Goal: Task Accomplishment & Management: Manage account settings

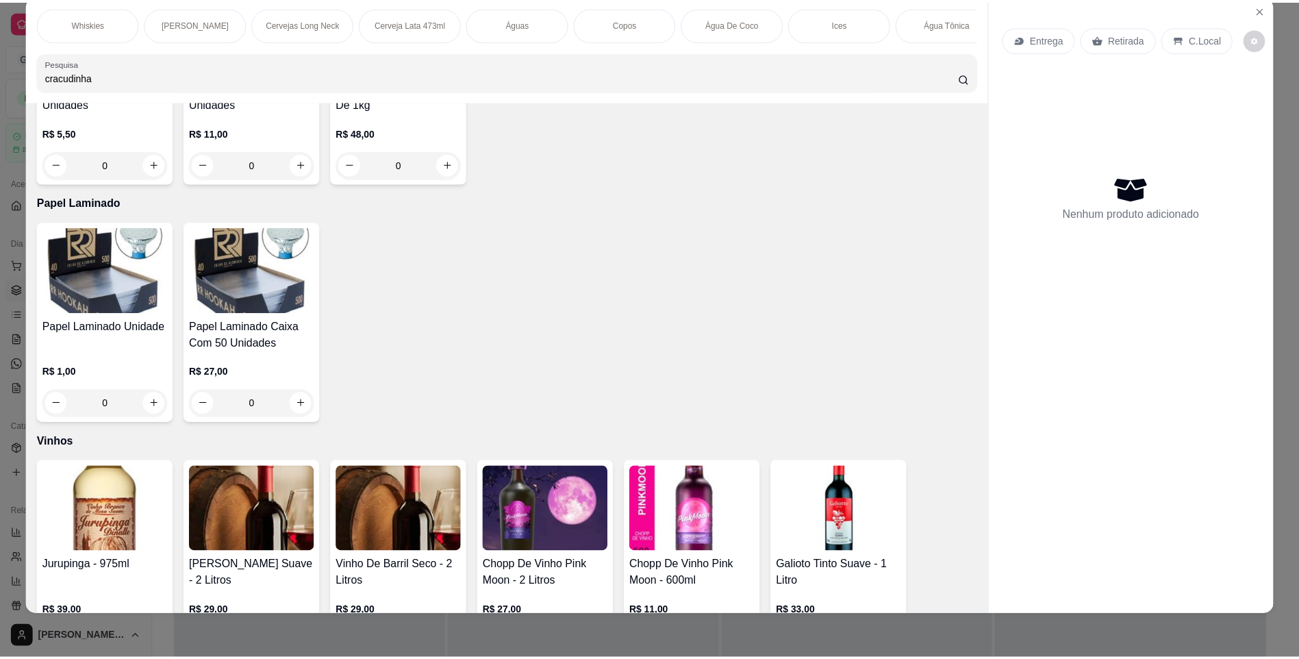
scroll to position [10308, 0]
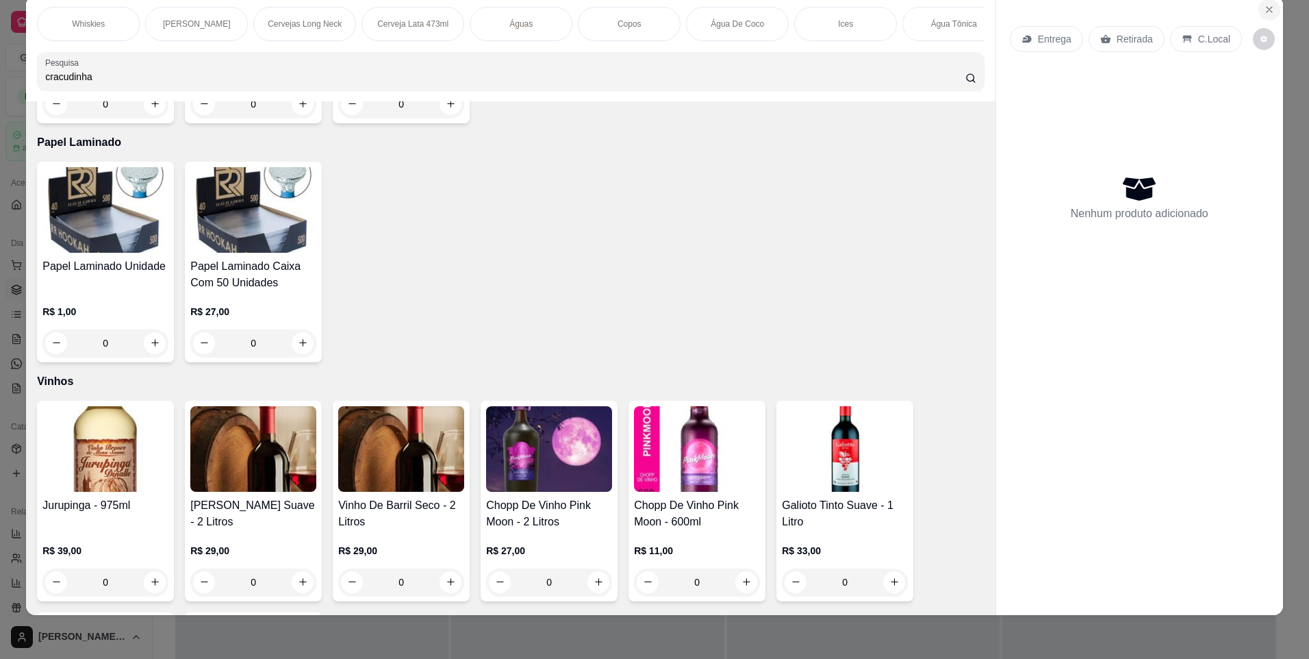
click at [1262, 1] on button "Close" at bounding box center [1269, 10] width 22 height 22
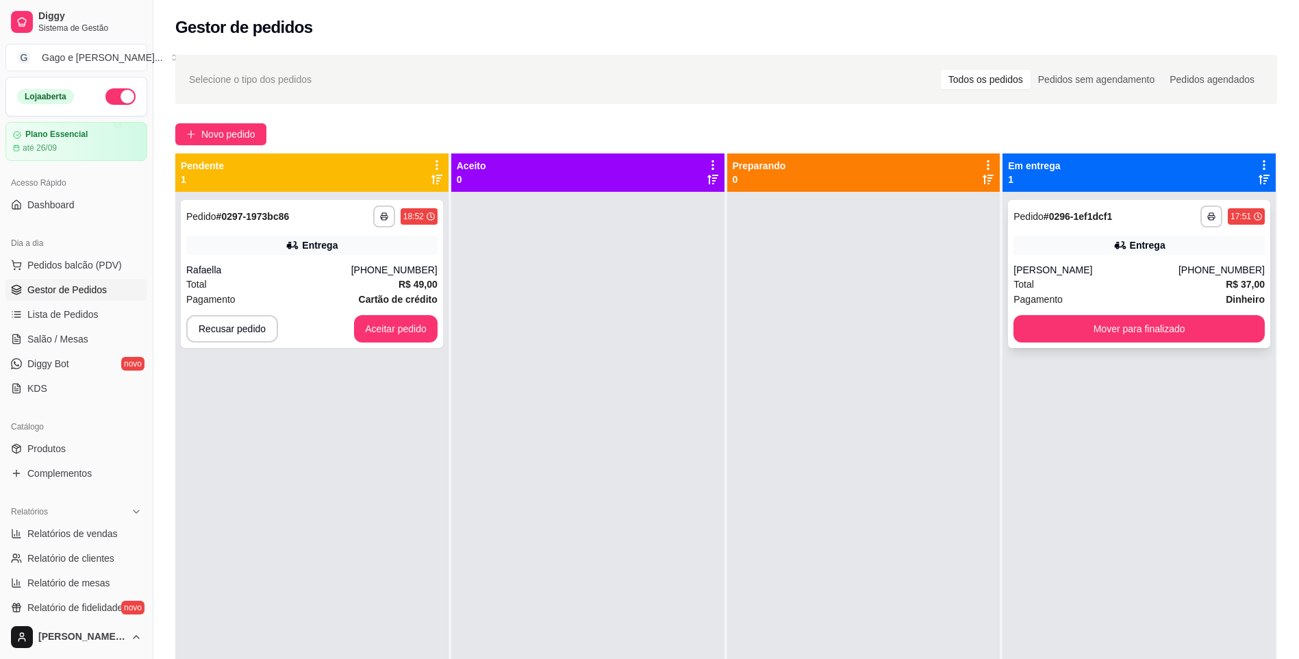
click at [1199, 266] on div "[PHONE_NUMBER]" at bounding box center [1221, 270] width 86 height 14
click at [1080, 325] on button "Mover para finalizado" at bounding box center [1138, 328] width 251 height 27
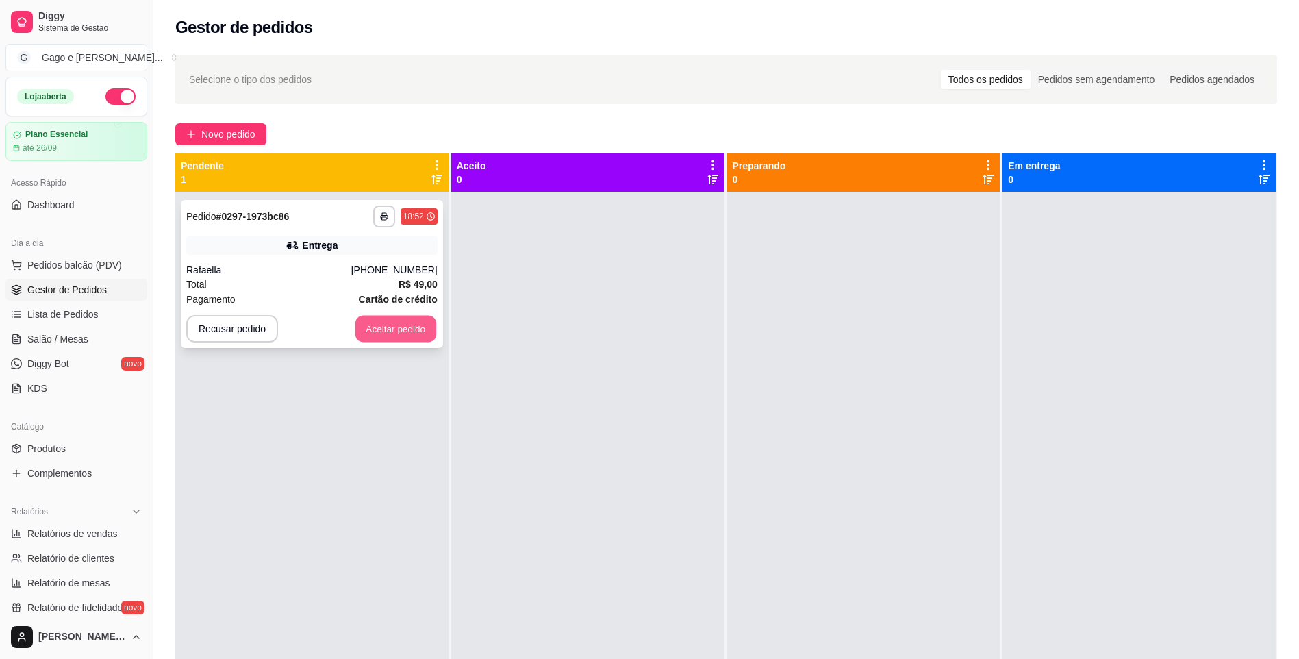
click at [376, 326] on button "Aceitar pedido" at bounding box center [395, 329] width 81 height 27
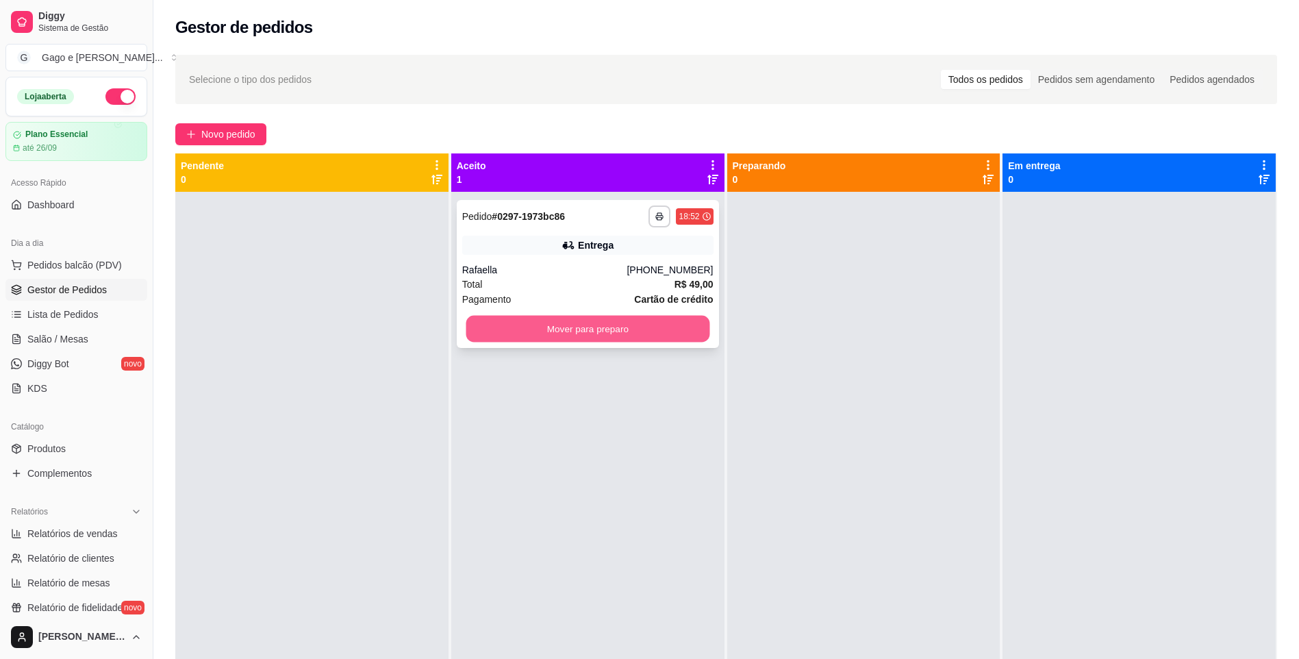
click at [638, 317] on button "Mover para preparo" at bounding box center [588, 329] width 244 height 27
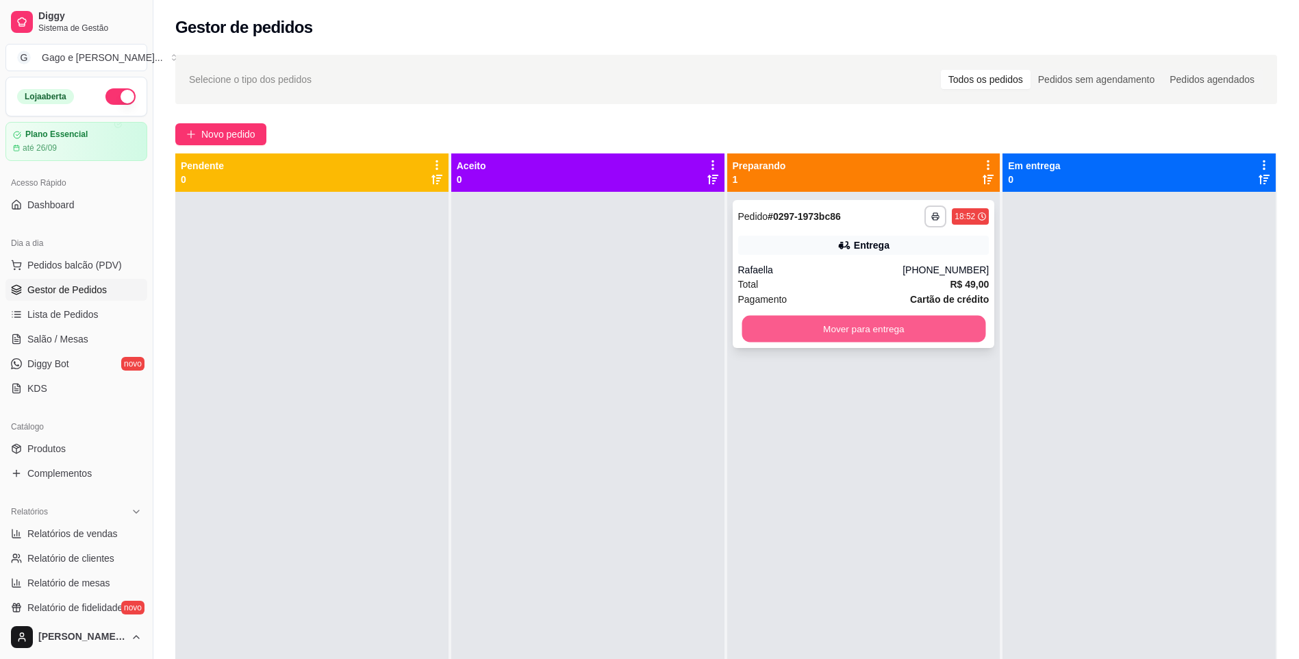
click at [795, 331] on button "Mover para entrega" at bounding box center [863, 329] width 244 height 27
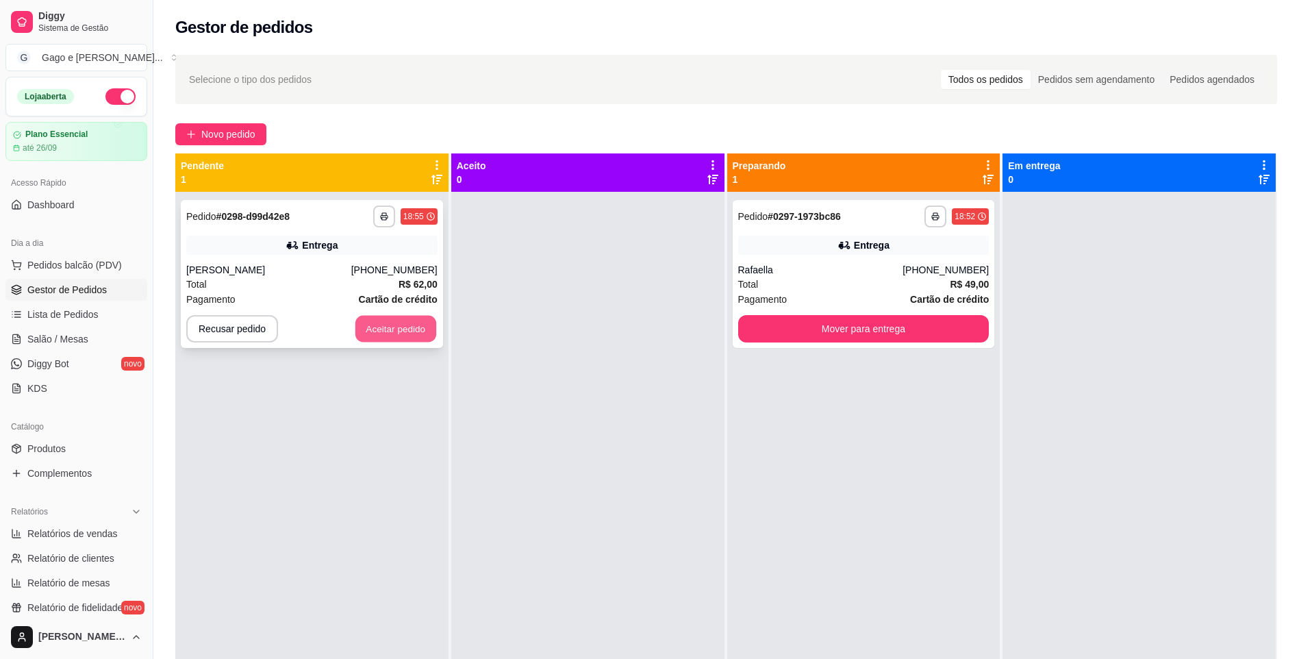
click at [407, 335] on button "Aceitar pedido" at bounding box center [395, 329] width 81 height 27
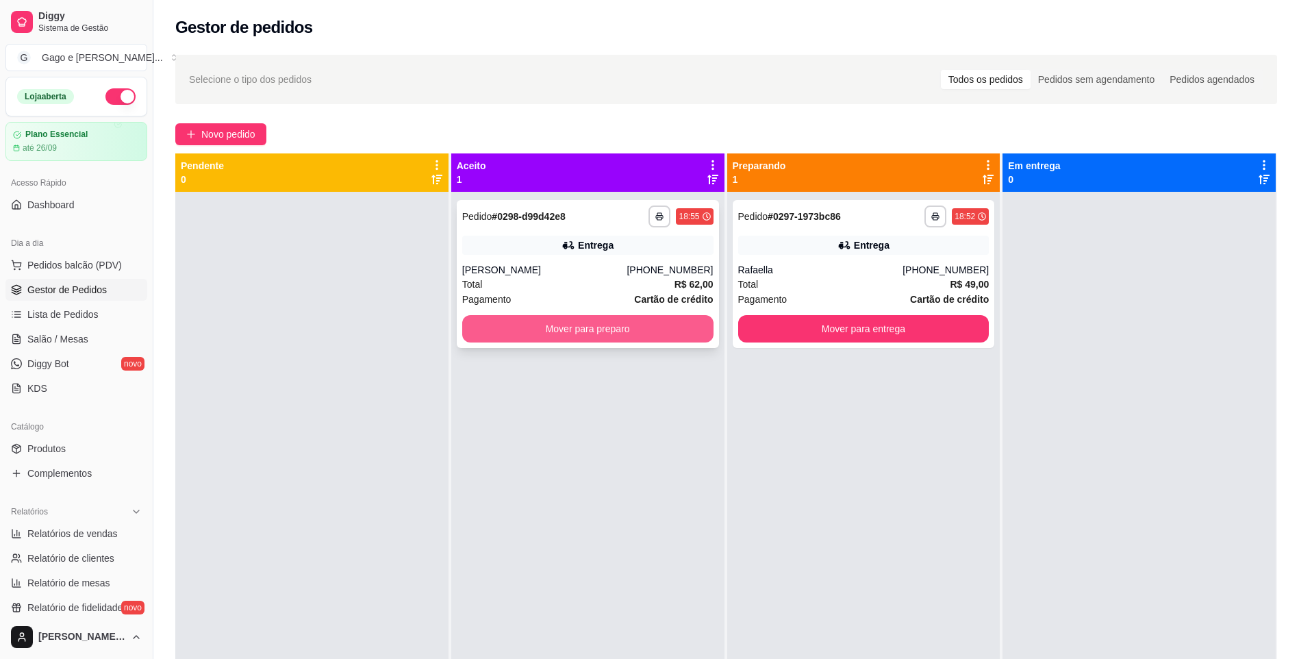
click at [580, 327] on button "Mover para preparo" at bounding box center [587, 328] width 251 height 27
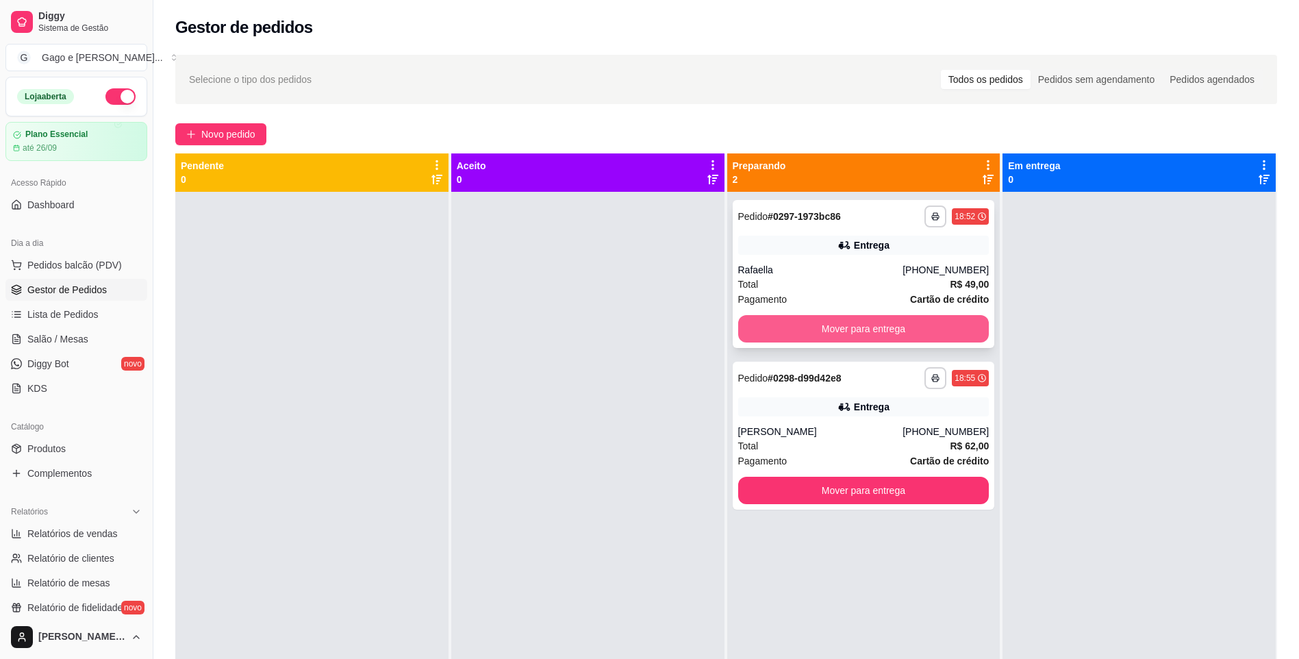
click at [812, 322] on button "Mover para entrega" at bounding box center [863, 328] width 251 height 27
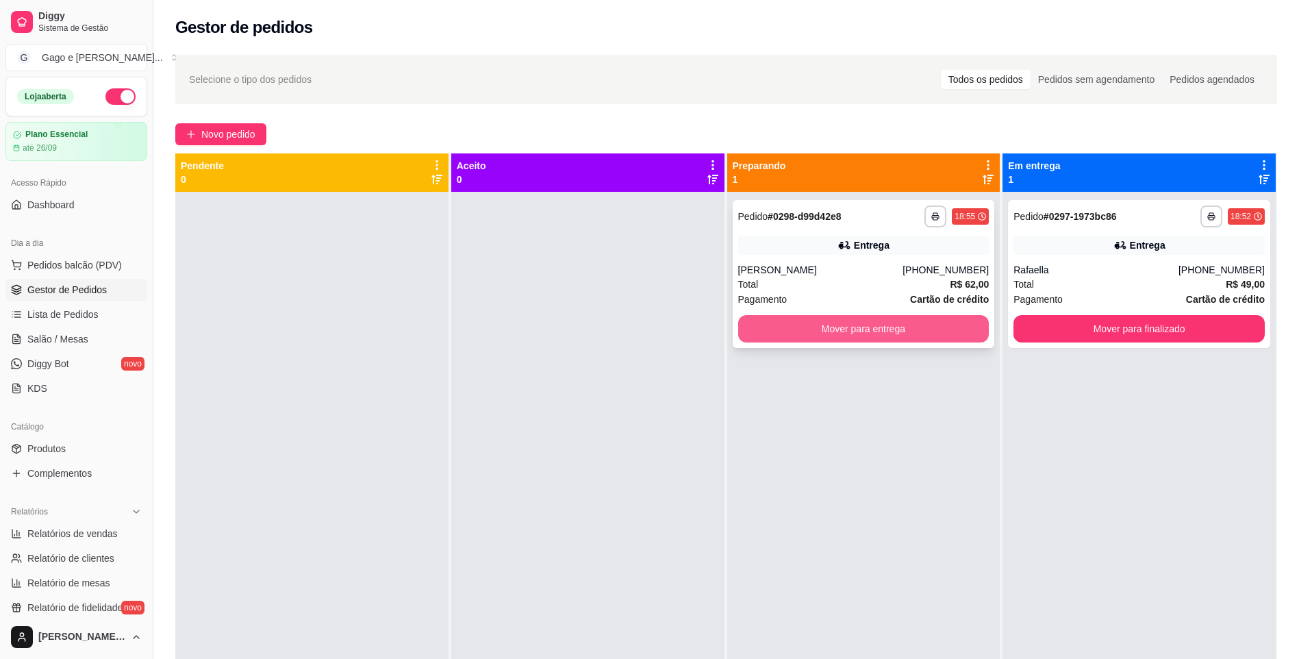
click at [903, 335] on button "Mover para entrega" at bounding box center [863, 328] width 251 height 27
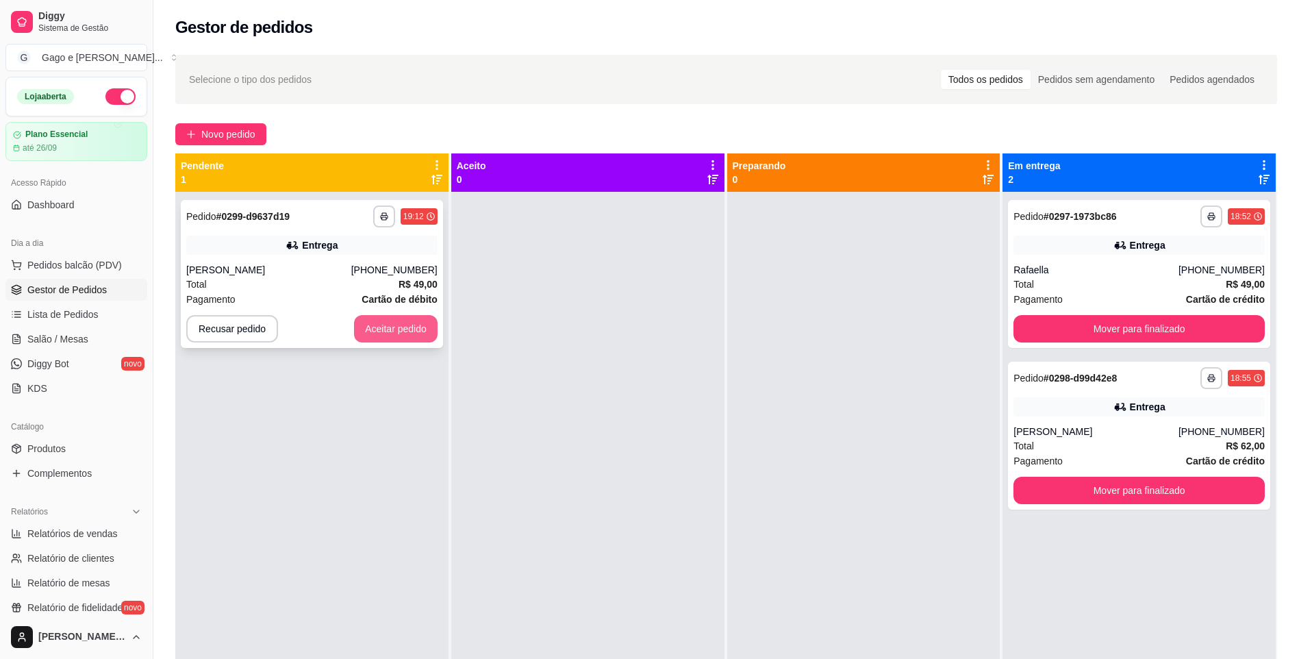
click at [388, 327] on button "Aceitar pedido" at bounding box center [396, 328] width 84 height 27
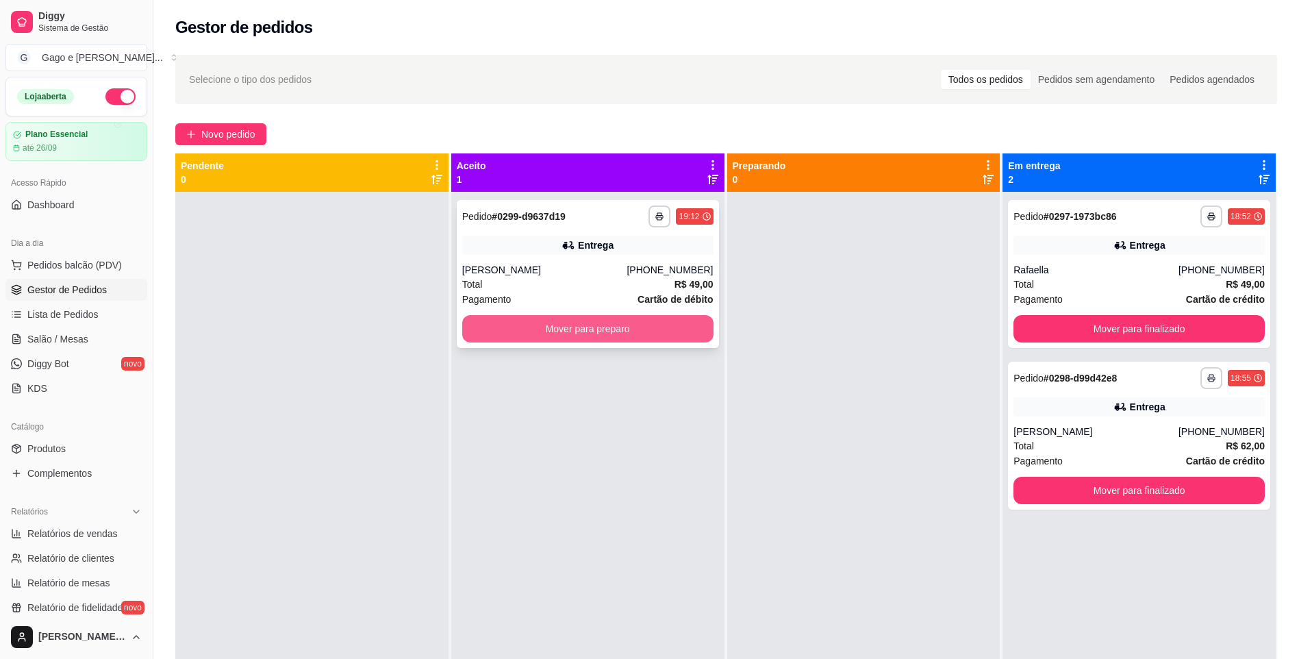
click at [551, 325] on button "Mover para preparo" at bounding box center [587, 328] width 251 height 27
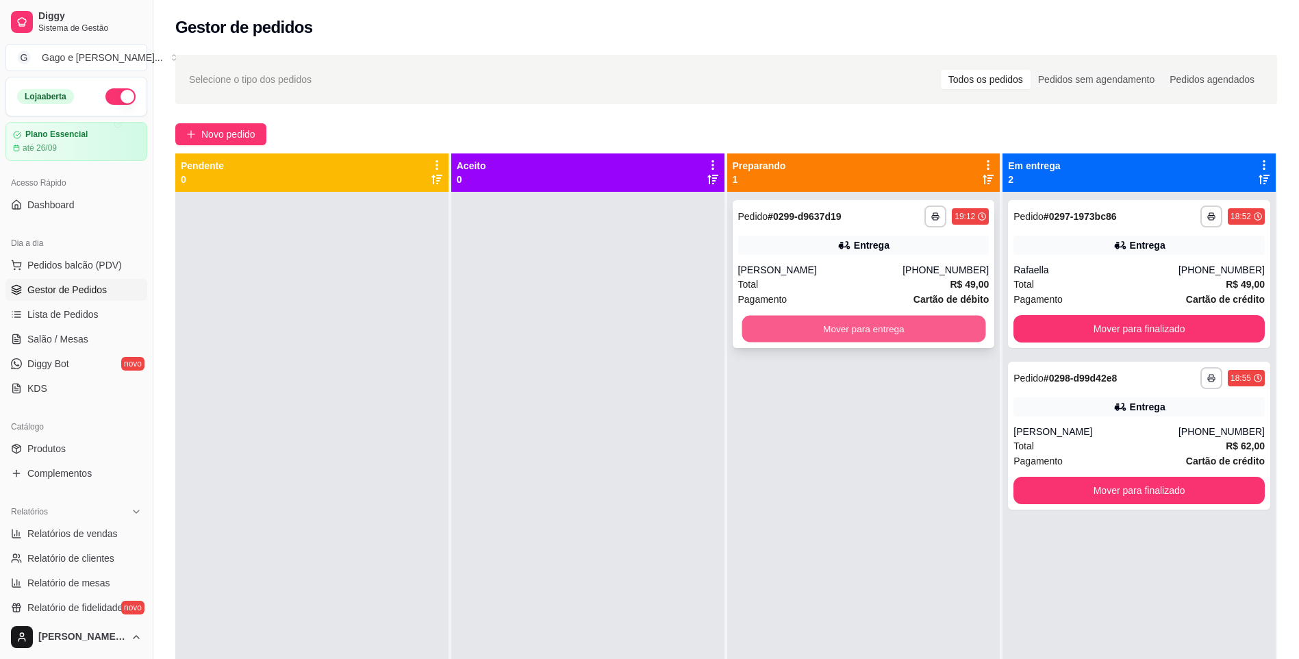
click at [934, 333] on button "Mover para entrega" at bounding box center [863, 329] width 244 height 27
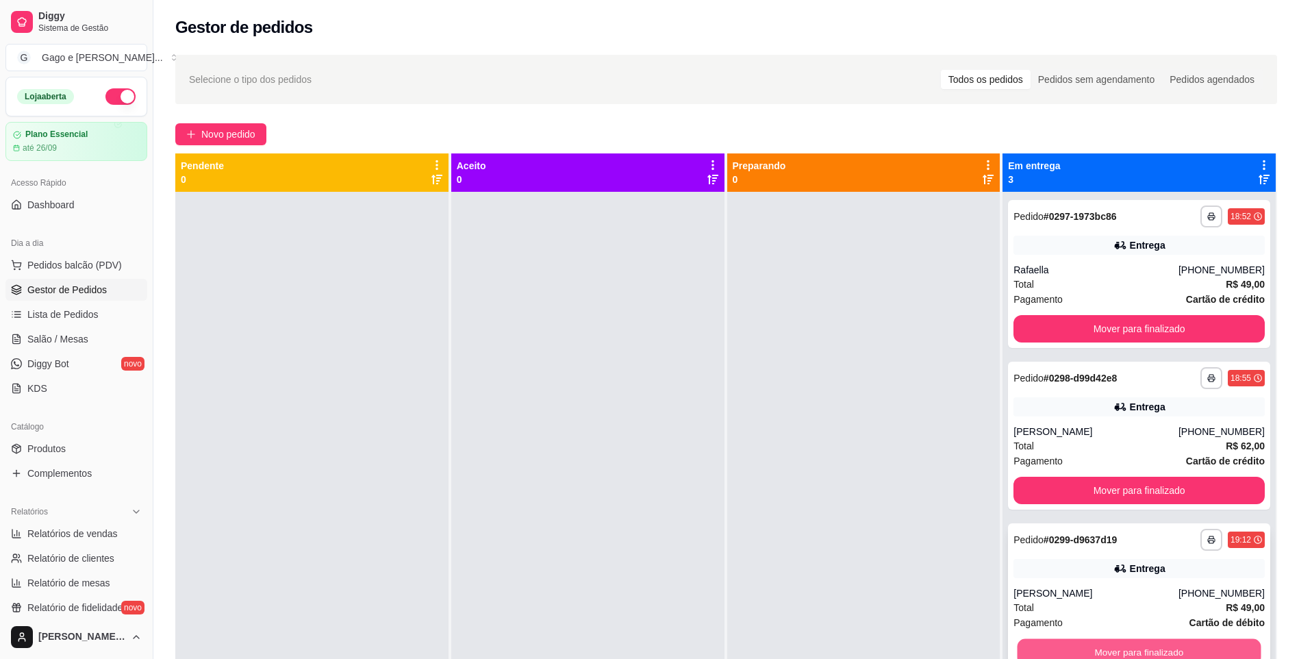
click at [1227, 652] on button "Mover para finalizado" at bounding box center [1139, 652] width 244 height 27
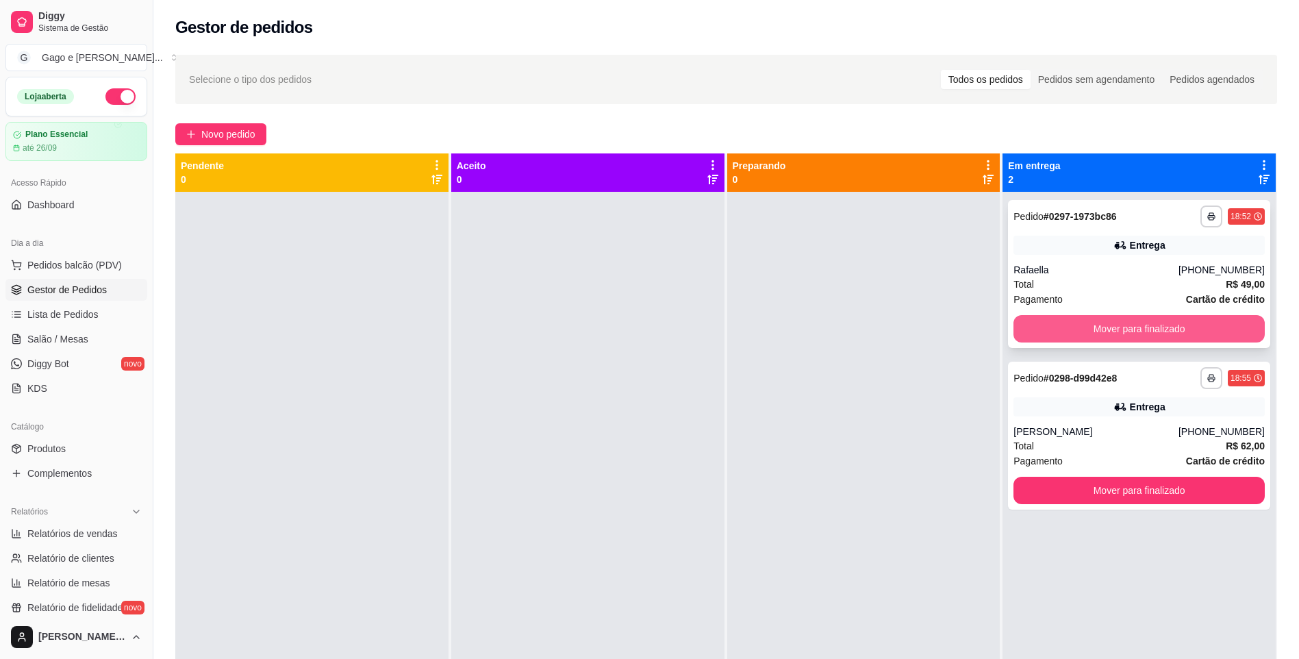
click at [1145, 323] on button "Mover para finalizado" at bounding box center [1138, 328] width 251 height 27
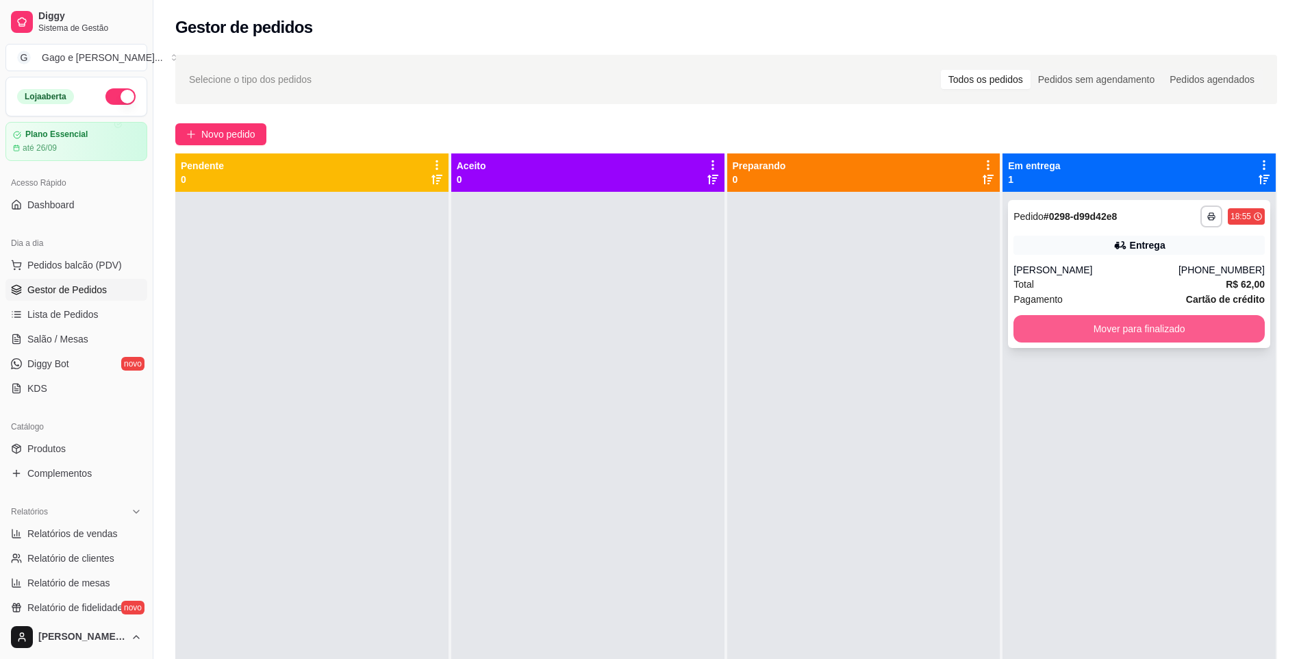
click at [1208, 324] on button "Mover para finalizado" at bounding box center [1138, 328] width 251 height 27
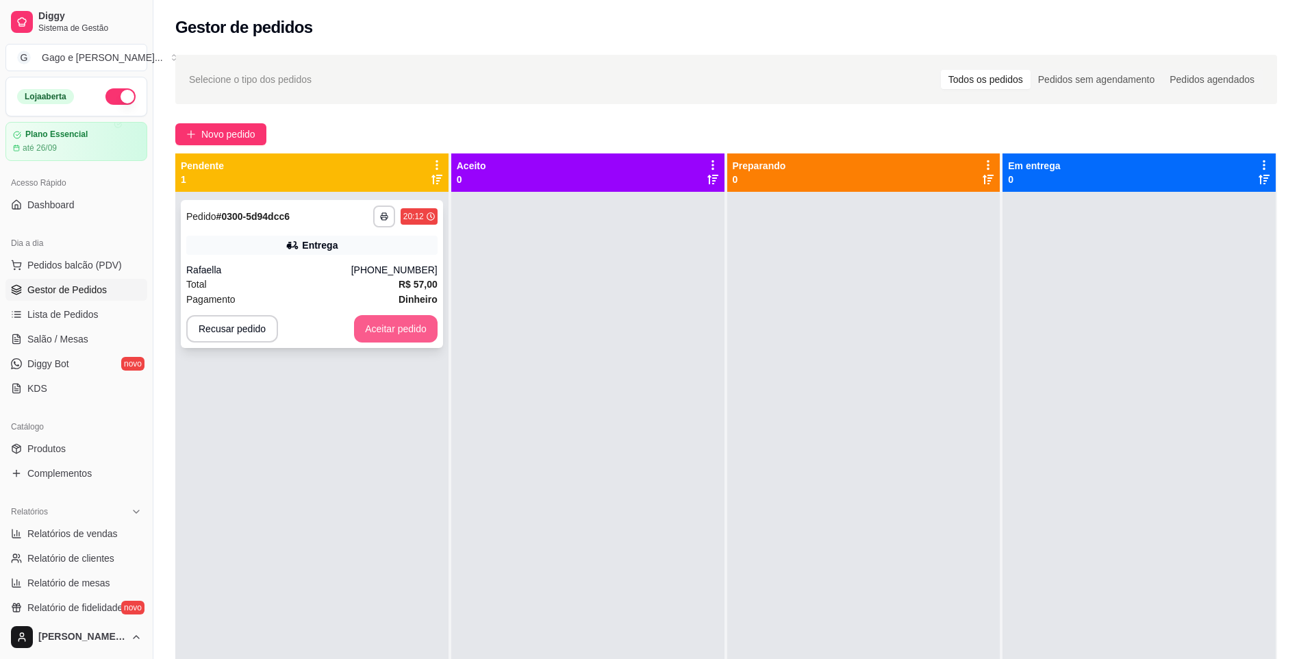
click at [401, 320] on button "Aceitar pedido" at bounding box center [396, 328] width 84 height 27
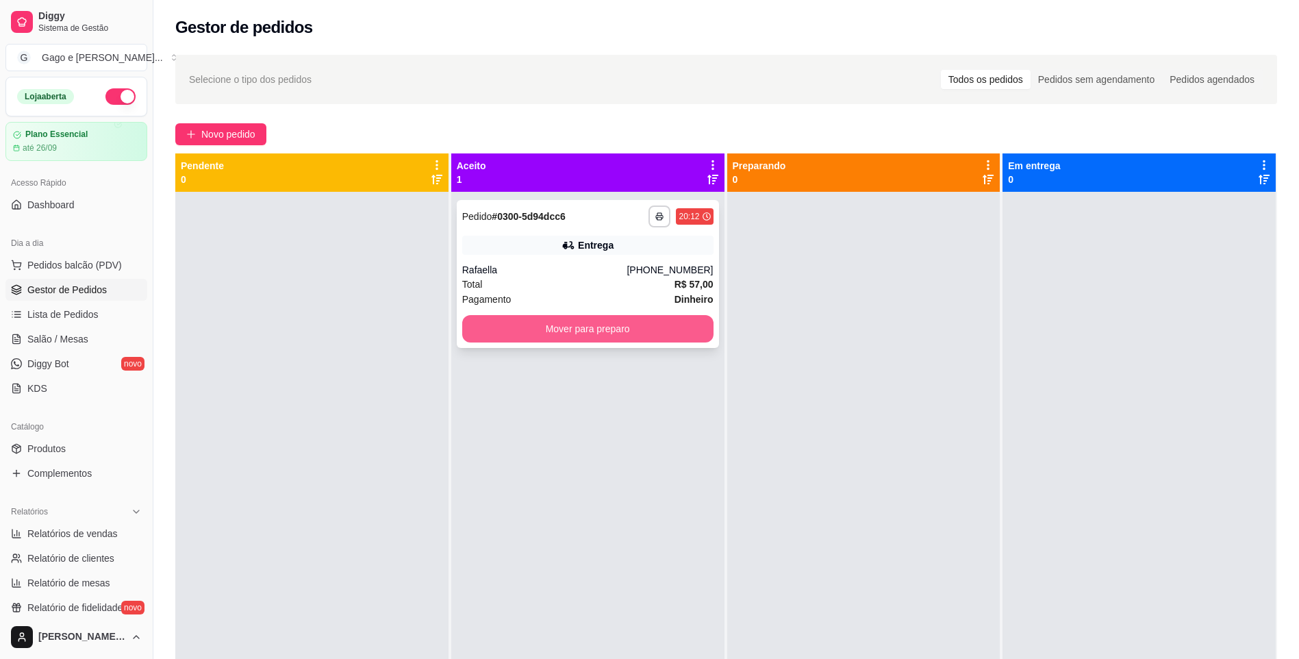
click at [515, 333] on button "Mover para preparo" at bounding box center [587, 328] width 251 height 27
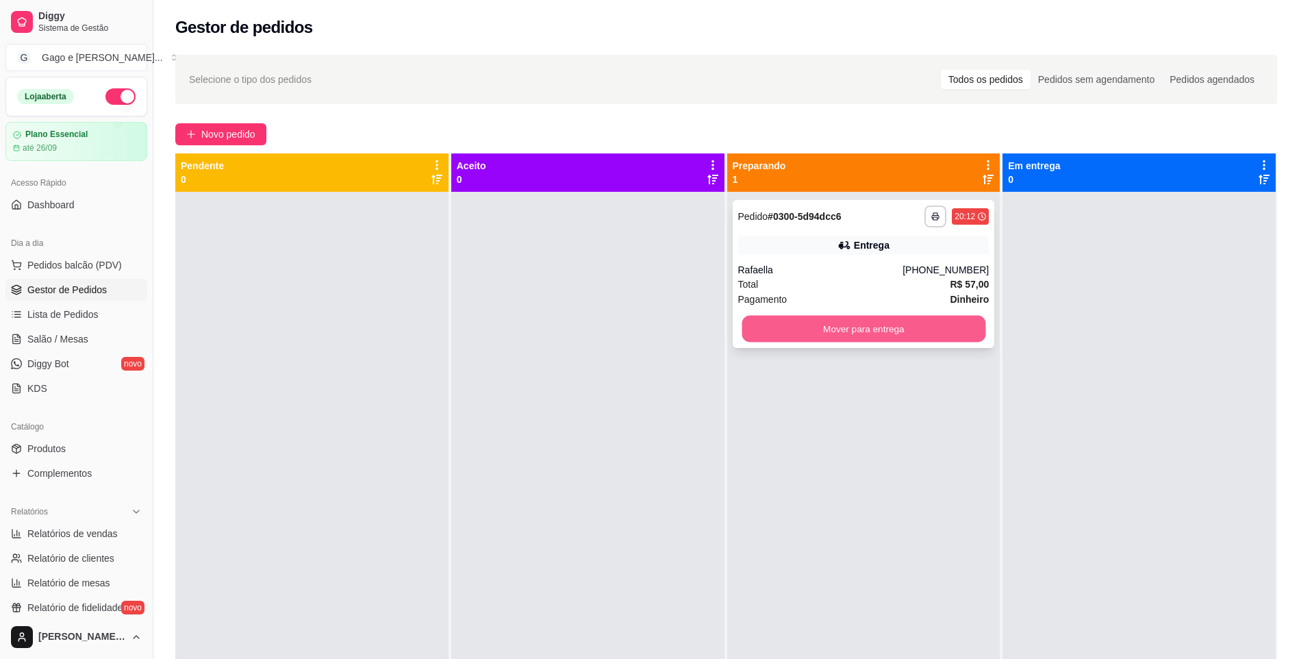
click at [853, 328] on button "Mover para entrega" at bounding box center [863, 329] width 244 height 27
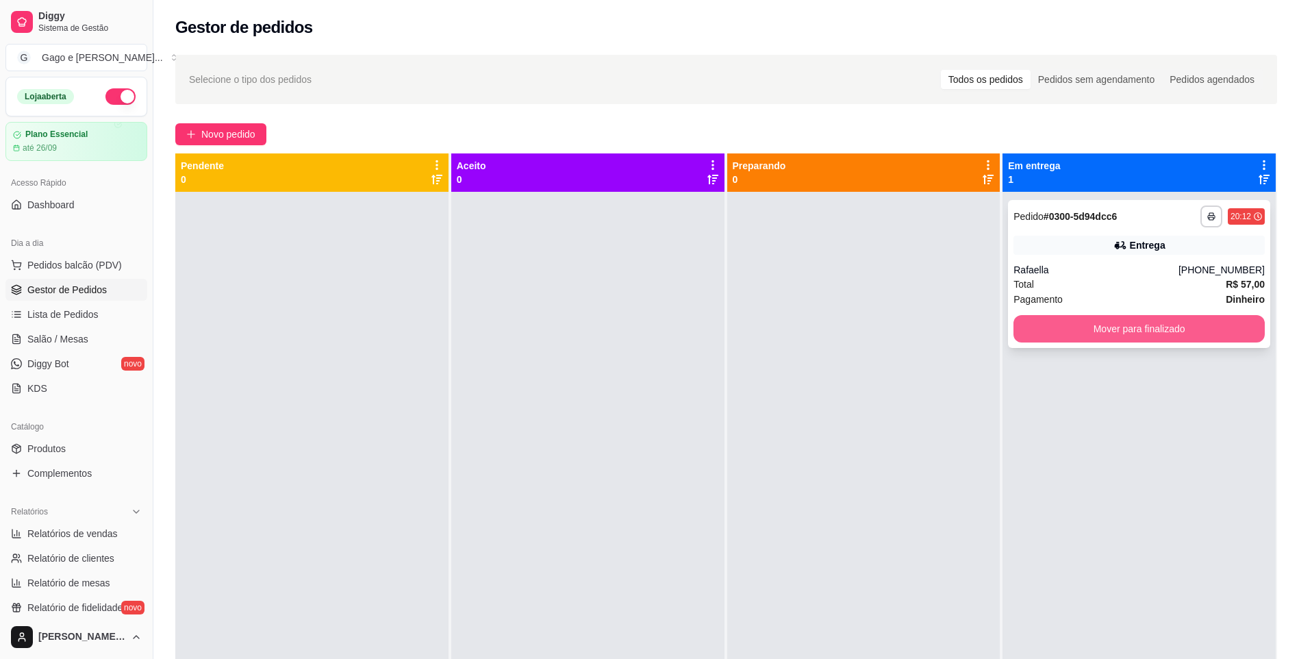
click at [1093, 341] on button "Mover para finalizado" at bounding box center [1138, 328] width 251 height 27
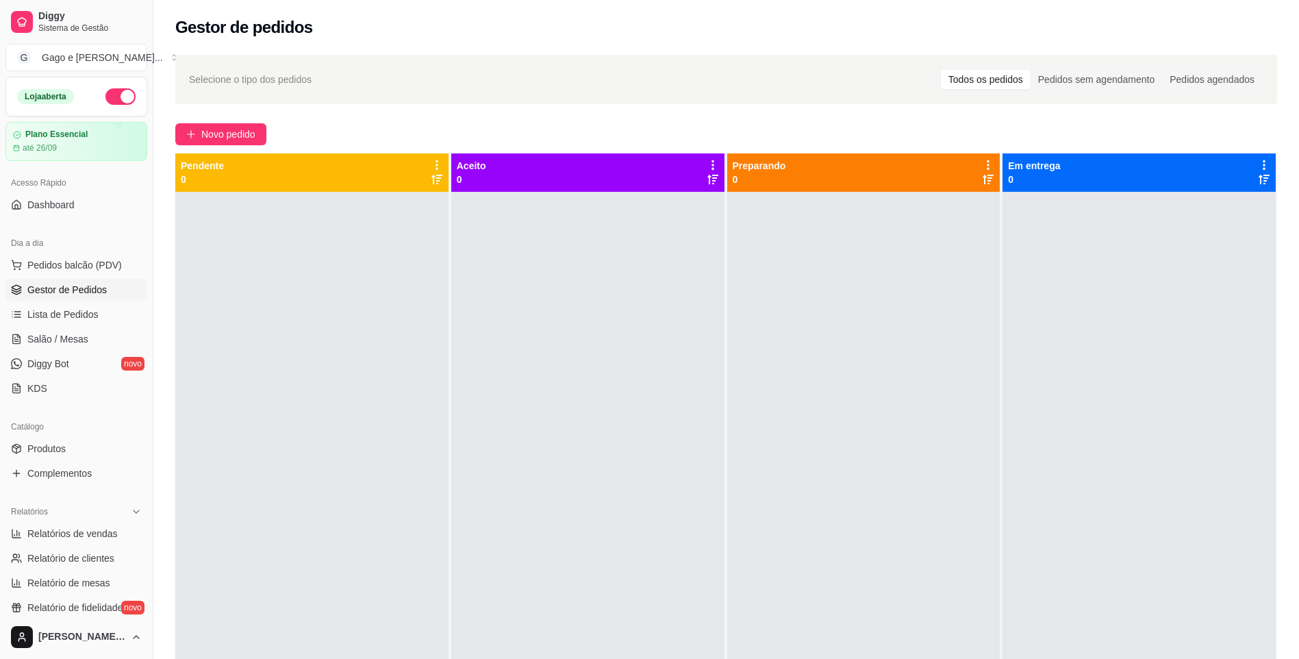
click at [112, 96] on button "button" at bounding box center [120, 96] width 30 height 16
